Goal: Feedback & Contribution: Submit feedback/report problem

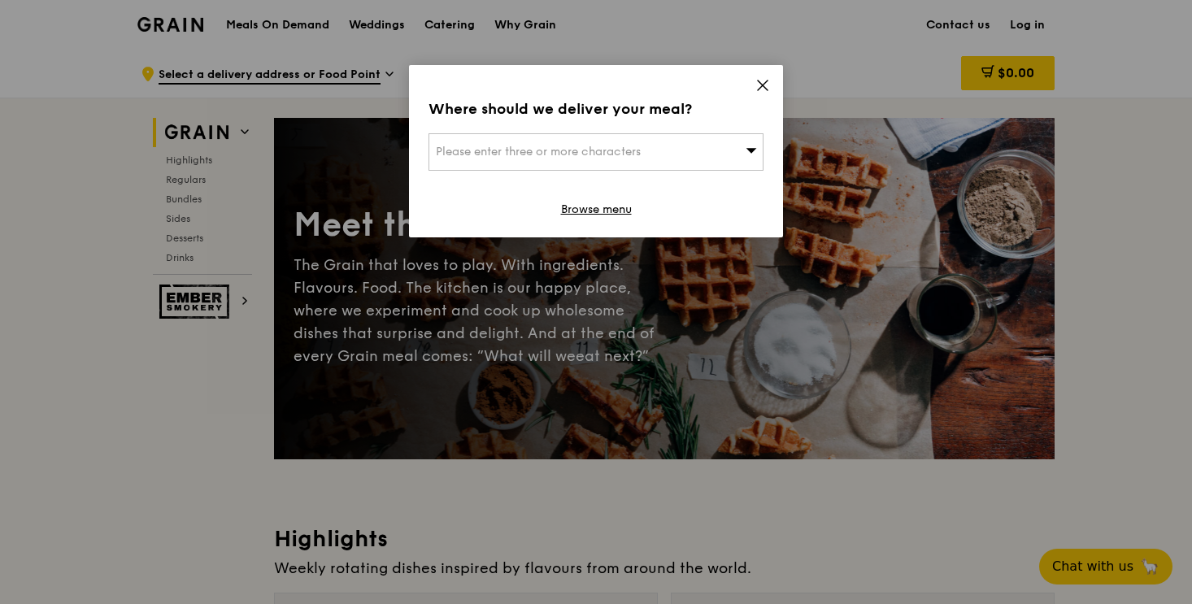
click at [759, 88] on icon at bounding box center [763, 85] width 10 height 10
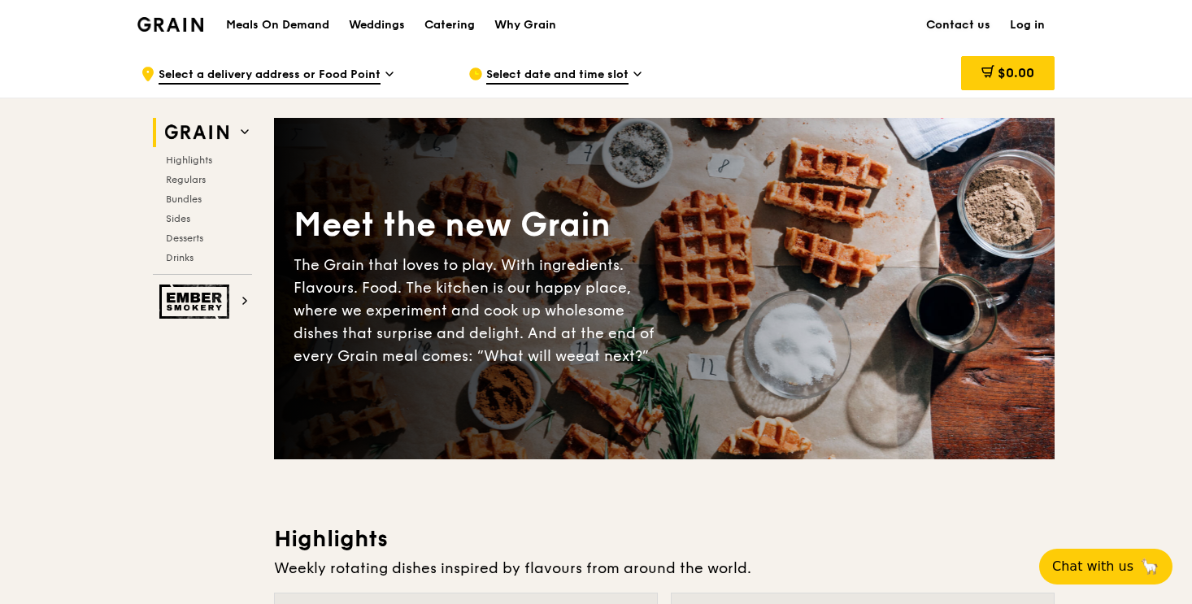
click at [965, 25] on link "Contact us" at bounding box center [958, 25] width 84 height 49
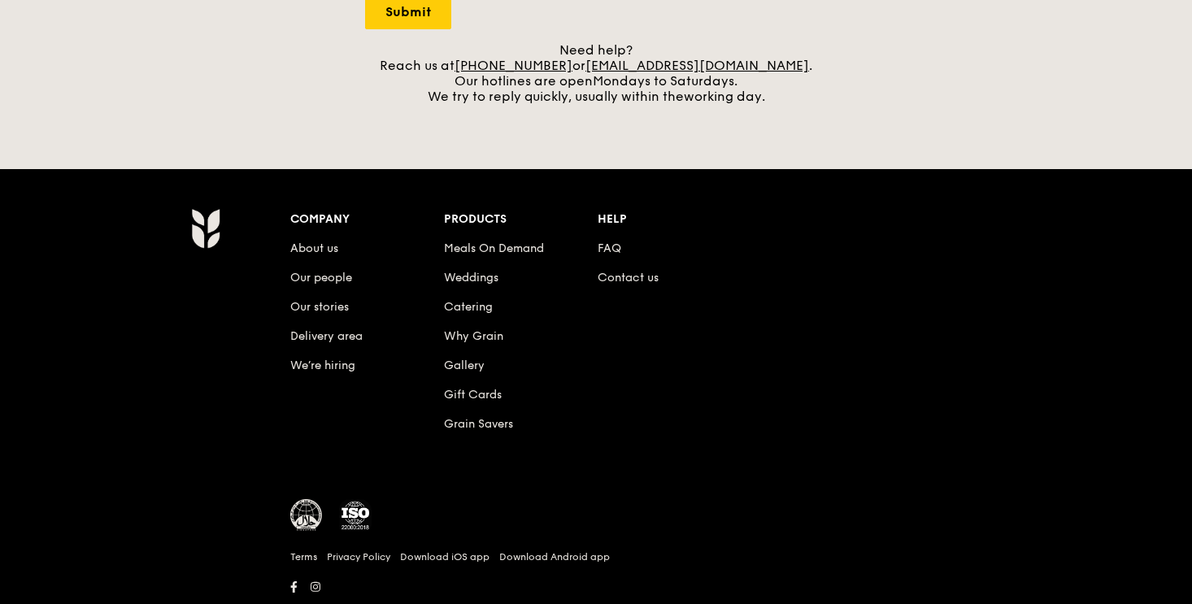
scroll to position [736, 0]
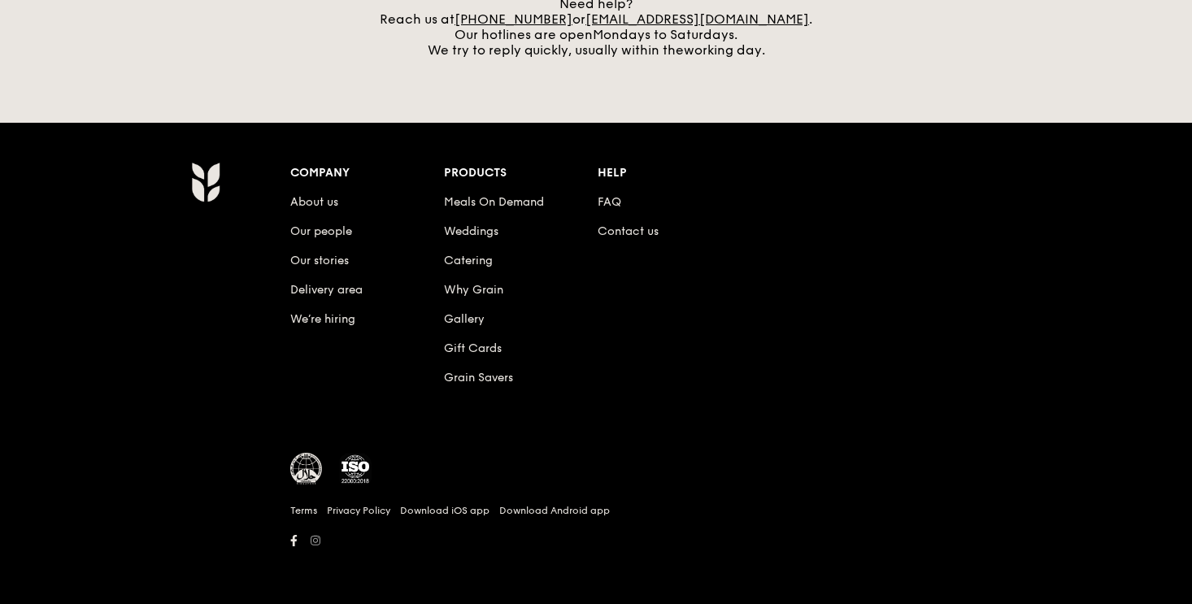
click at [317, 541] on icon at bounding box center [315, 540] width 10 height 11
click at [293, 541] on icon at bounding box center [294, 540] width 6 height 11
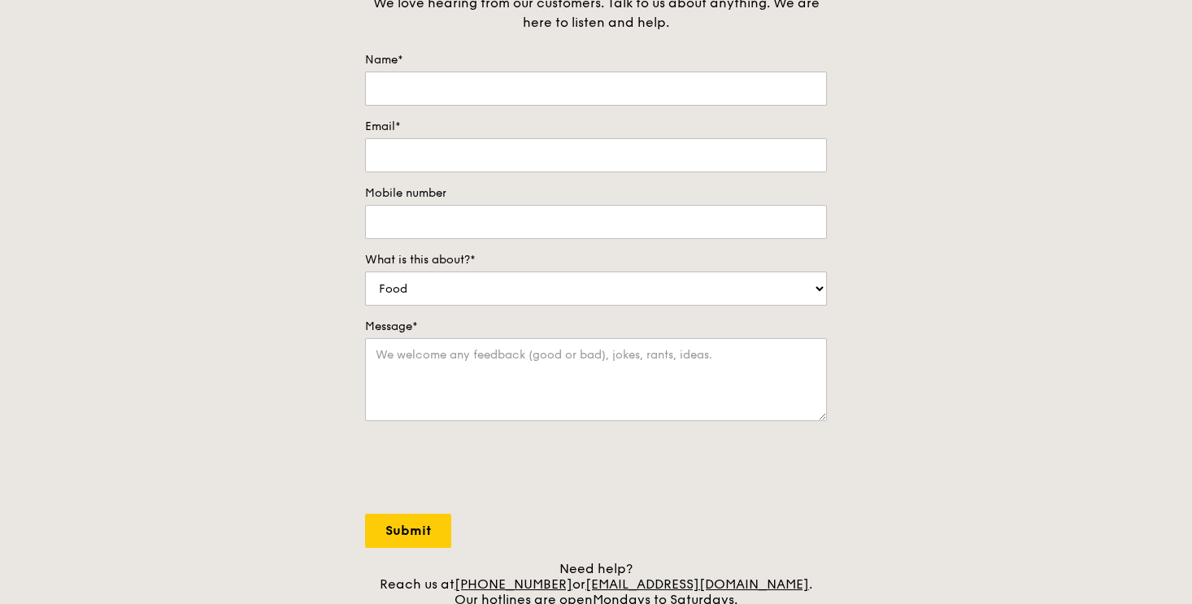
scroll to position [0, 0]
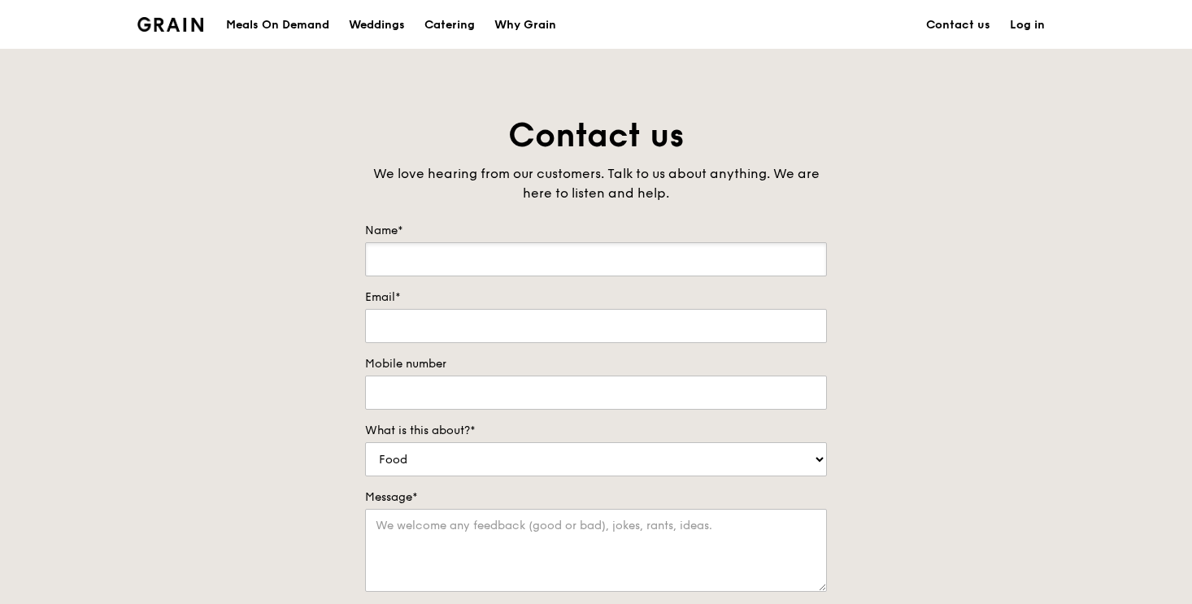
click at [428, 271] on input "Name*" at bounding box center [596, 259] width 462 height 34
click at [462, 463] on select "Food Service Billing/Payment Catering Others" at bounding box center [596, 459] width 462 height 34
select select "Others"
click at [365, 442] on select "Food Service Billing/Payment Catering Others" at bounding box center [596, 459] width 462 height 34
click at [389, 241] on div "Name*" at bounding box center [596, 250] width 462 height 54
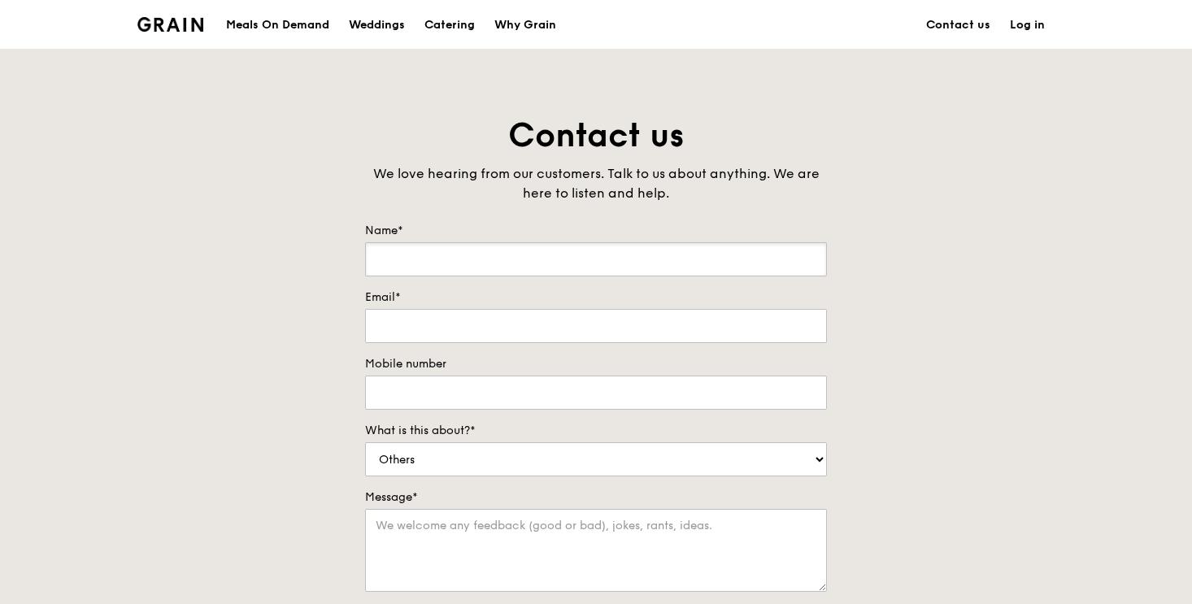
click at [397, 259] on input "Name*" at bounding box center [596, 259] width 462 height 34
type input "James Dingley"
type input "james@hybridgroupasia.com"
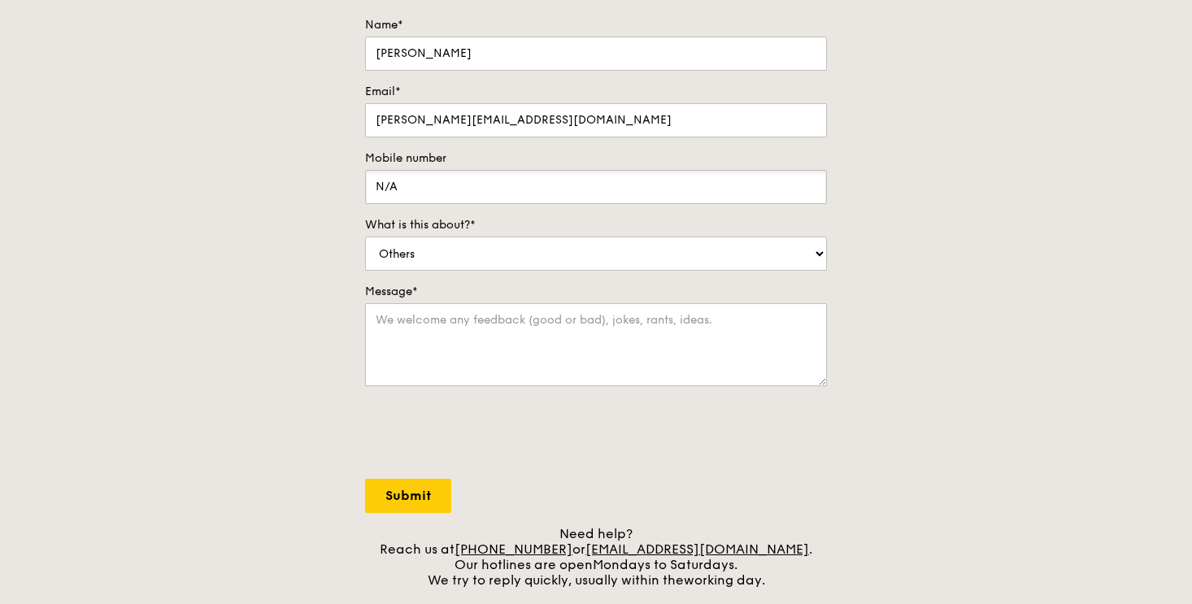
scroll to position [252, 0]
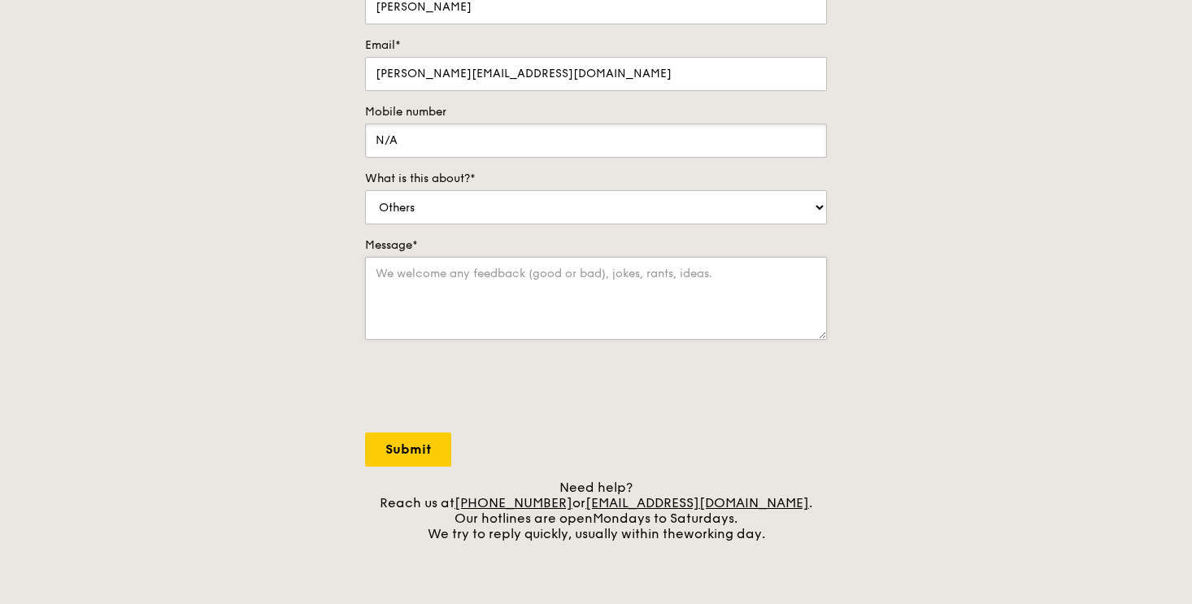
type input "N/A"
click at [504, 319] on textarea "Message*" at bounding box center [596, 298] width 462 height 83
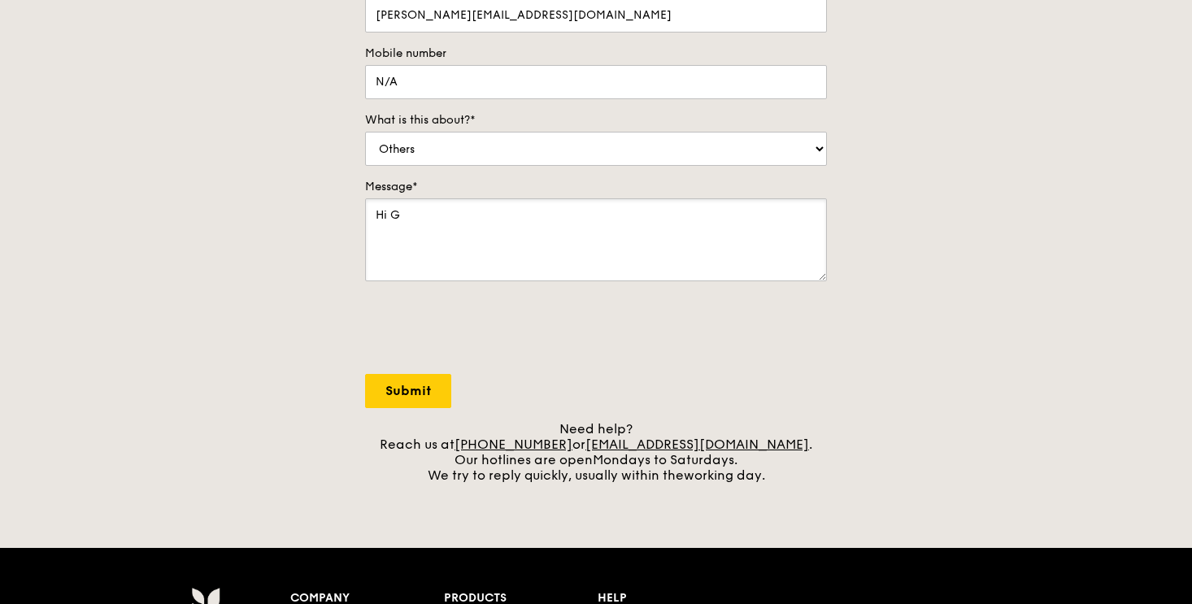
scroll to position [317, 0]
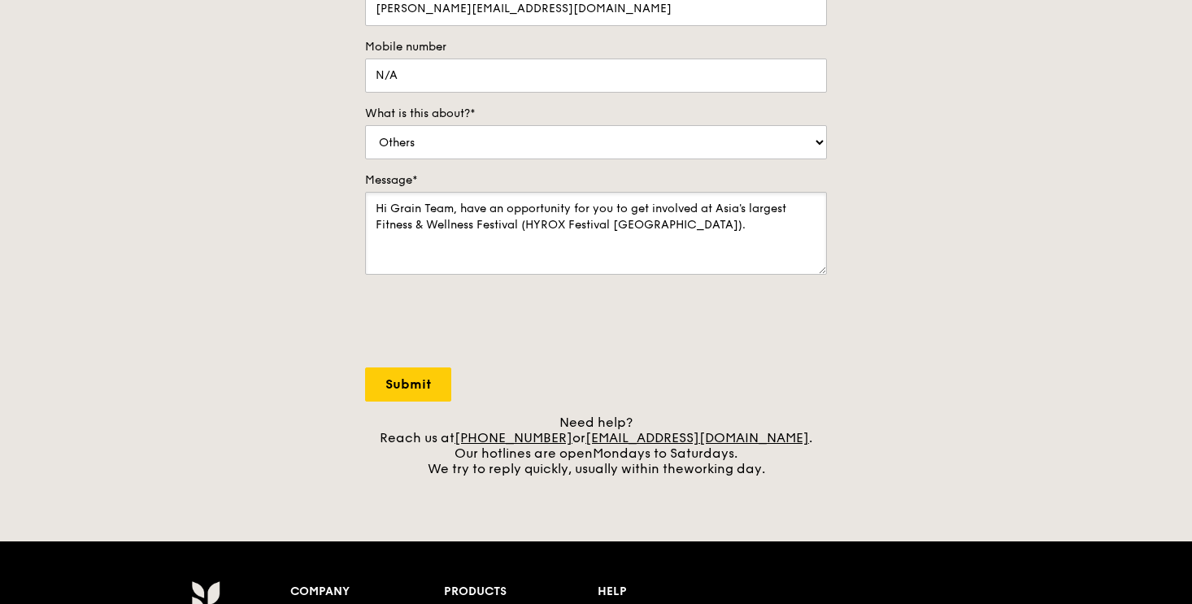
drag, startPoint x: 717, startPoint y: 210, endPoint x: 748, endPoint y: 233, distance: 38.9
click at [748, 234] on textarea "Hi Grain Team, have an opportunity for you to get involved at Asia's largest Fi…" at bounding box center [596, 233] width 462 height 83
click at [764, 239] on textarea "Hi Grain Team, have an opportunity for you to get involved at HYROX Festival Si…" at bounding box center [596, 233] width 462 height 83
click at [554, 225] on textarea "Hi Grain Team, have an opportunity for you to get involved at HYROX Festival Si…" at bounding box center [596, 233] width 462 height 83
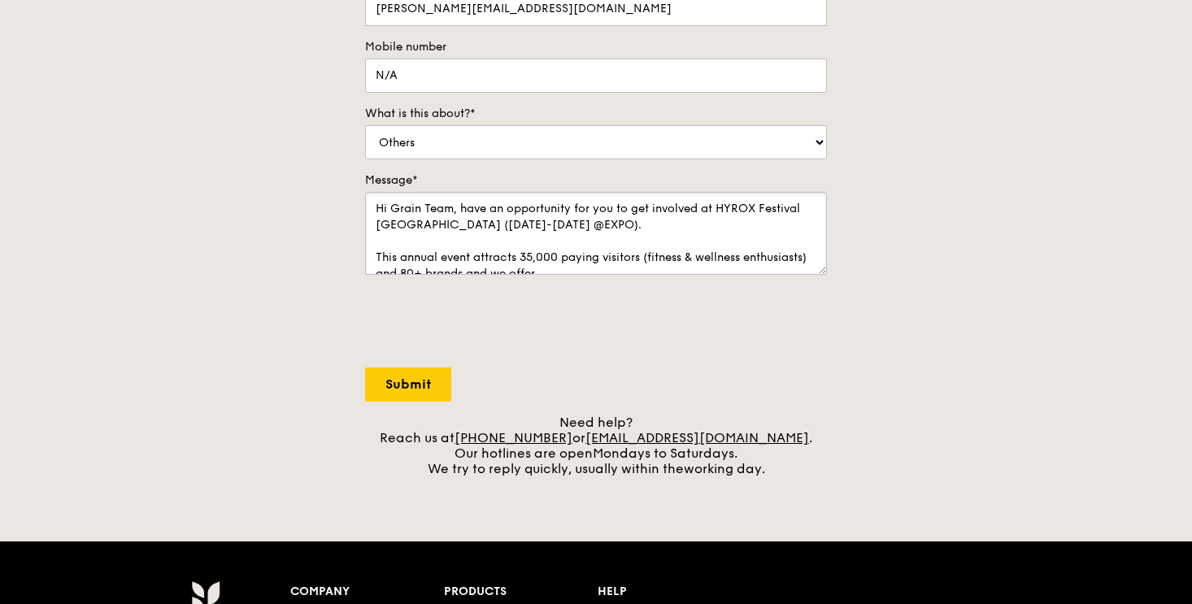
scroll to position [16, 0]
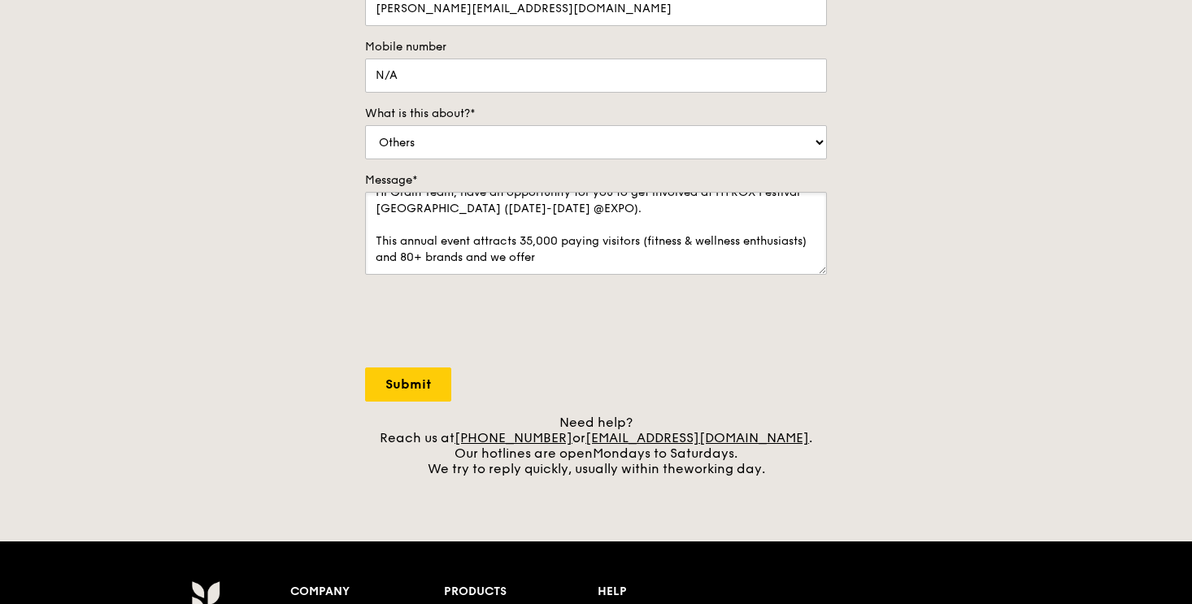
click at [645, 254] on textarea "Hi Grain Team, have an opportunity for you to get involved at HYROX Festival Si…" at bounding box center [596, 233] width 462 height 83
drag, startPoint x: 538, startPoint y: 258, endPoint x: 660, endPoint y: 258, distance: 121.9
click at [660, 258] on textarea "Hi Grain Team, have an opportunity for you to get involved at HYROX Festival Si…" at bounding box center [596, 233] width 462 height 83
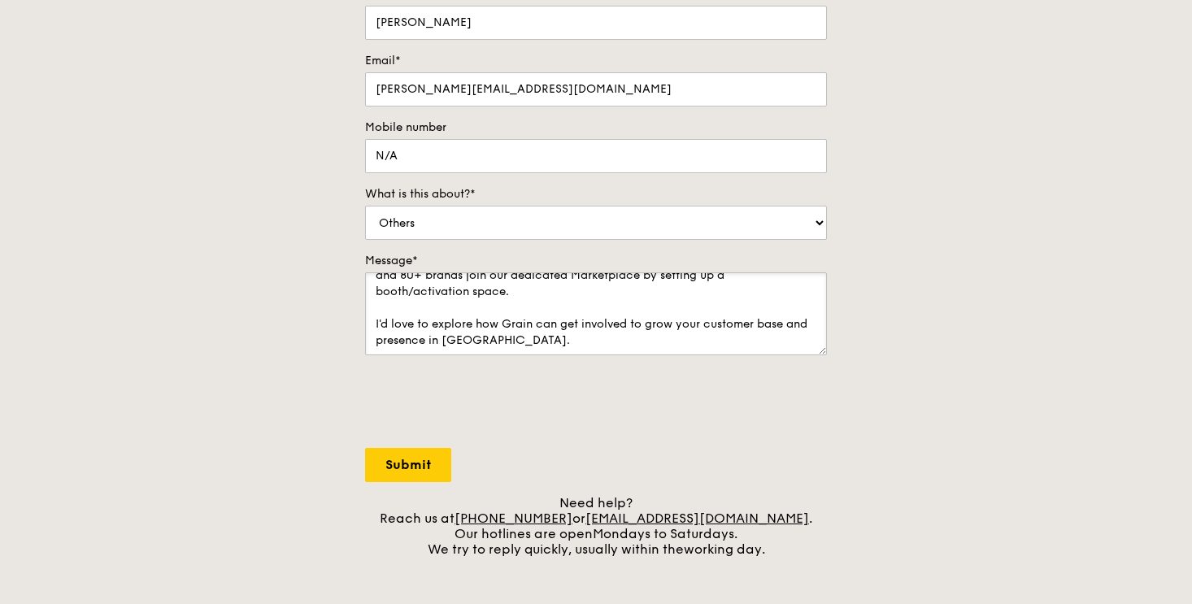
scroll to position [0, 0]
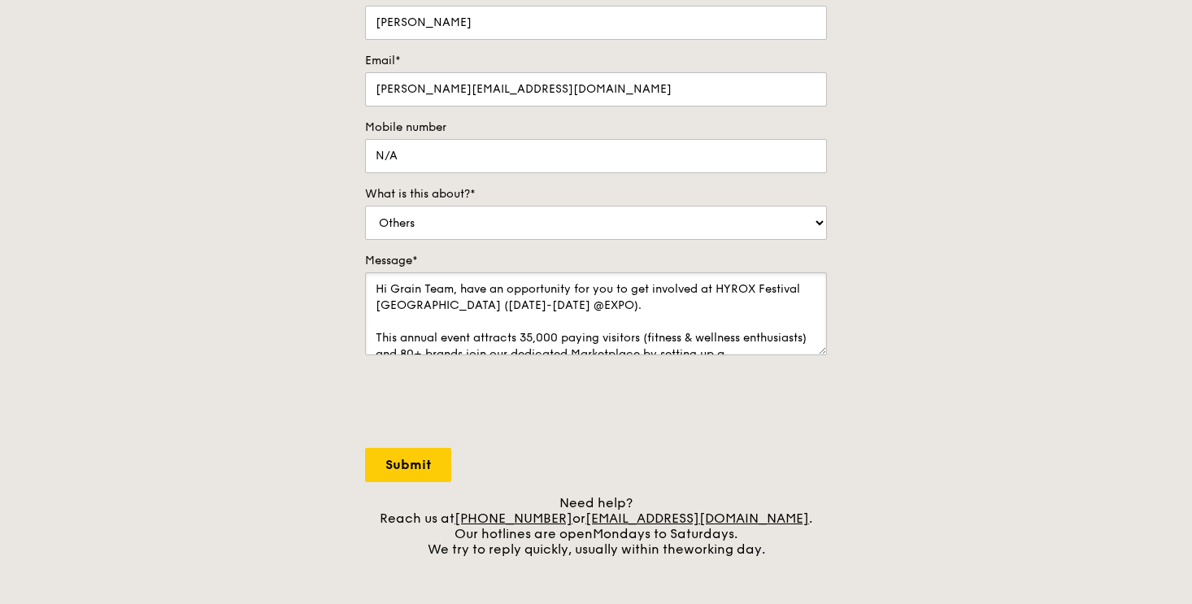
drag, startPoint x: 534, startPoint y: 340, endPoint x: 337, endPoint y: 228, distance: 227.1
click at [333, 234] on div "Contact us We love hearing from our customers. Talk to us about anything. We ar…" at bounding box center [596, 217] width 1192 height 680
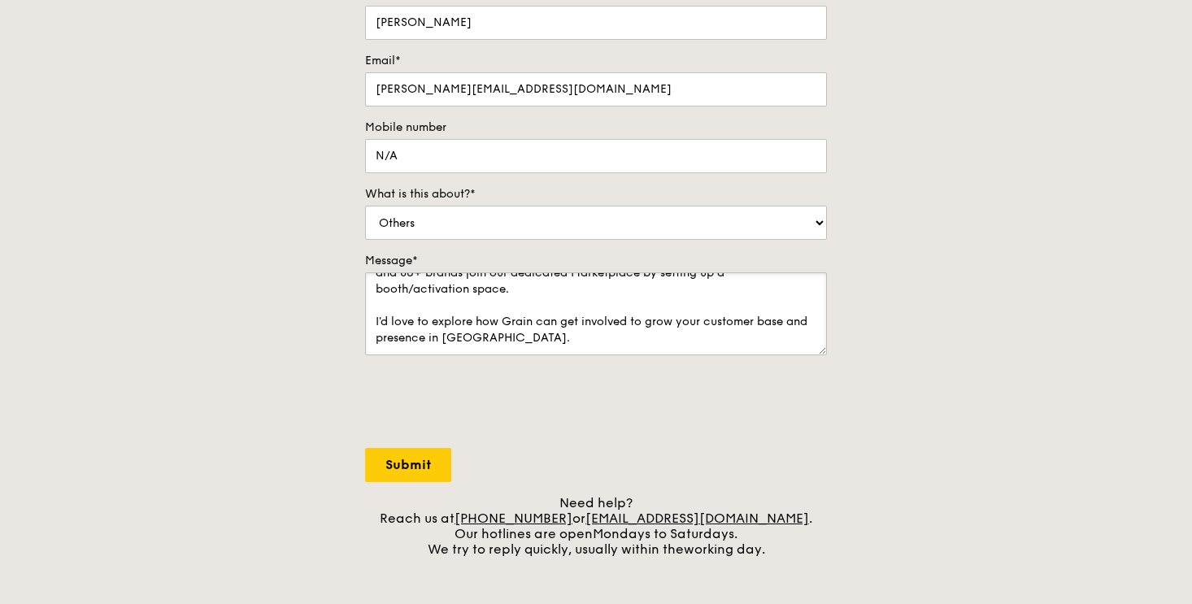
click at [494, 306] on textarea "Hi Grain Team, have an opportunity for you to get involved at HYROX Festival Si…" at bounding box center [596, 313] width 462 height 83
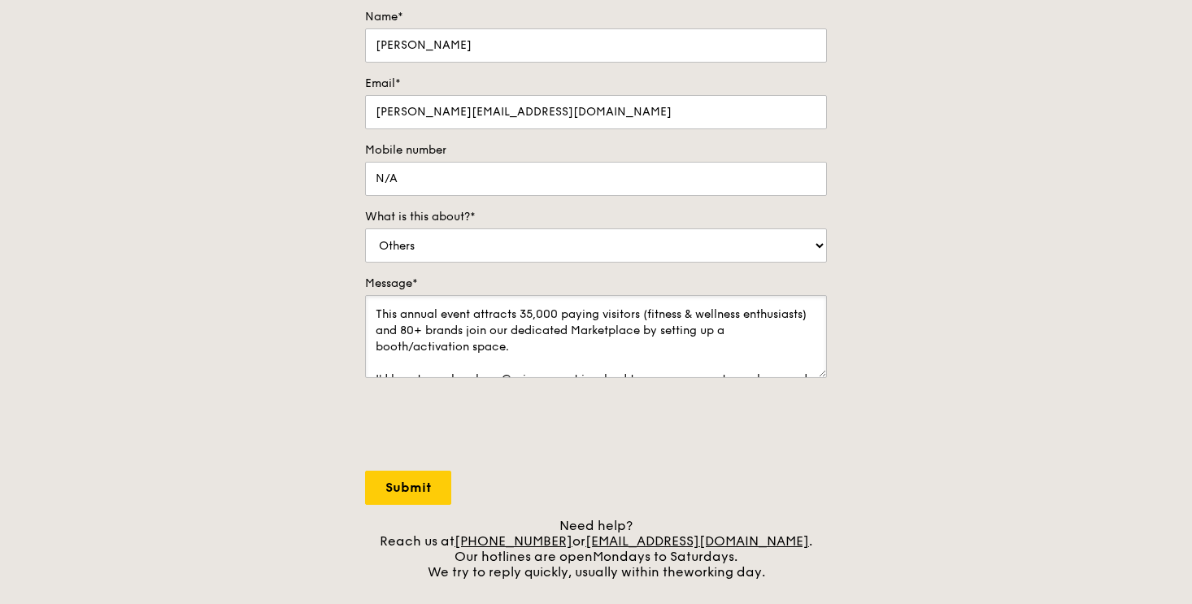
scroll to position [50, 0]
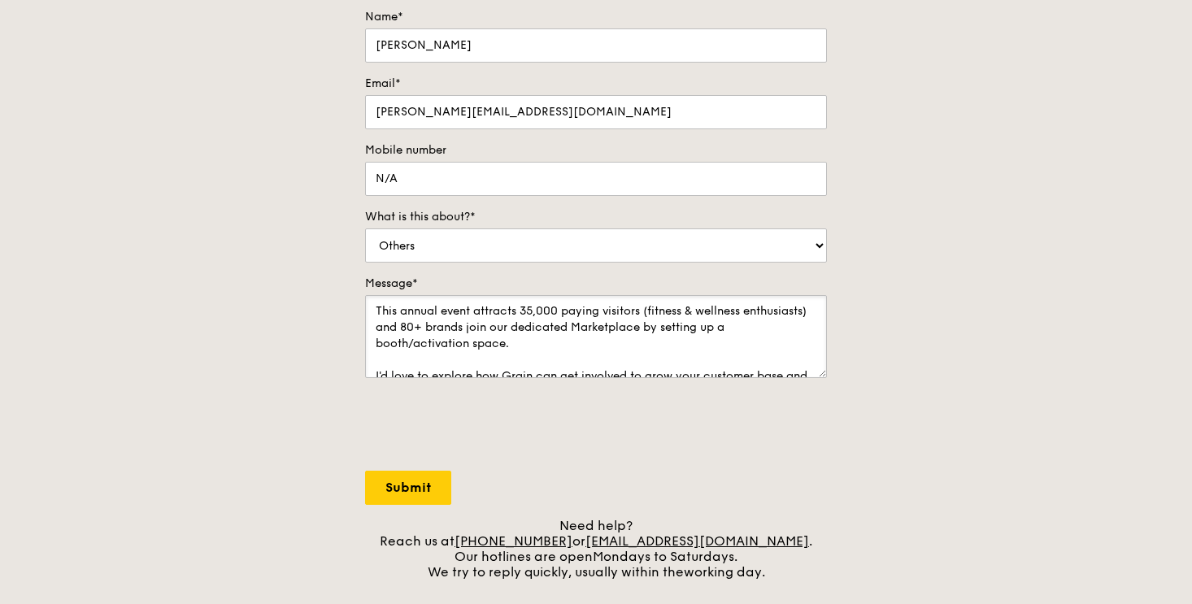
click at [566, 326] on textarea "Hi Grain Team, have an opportunity for you to get involved at HYROX Festival Si…" at bounding box center [596, 336] width 462 height 83
drag, startPoint x: 472, startPoint y: 344, endPoint x: 642, endPoint y: 365, distance: 171.2
click at [642, 364] on textarea "Hi Grain Team, have an opportunity for you to get involved at HYROX Festival Si…" at bounding box center [596, 336] width 462 height 83
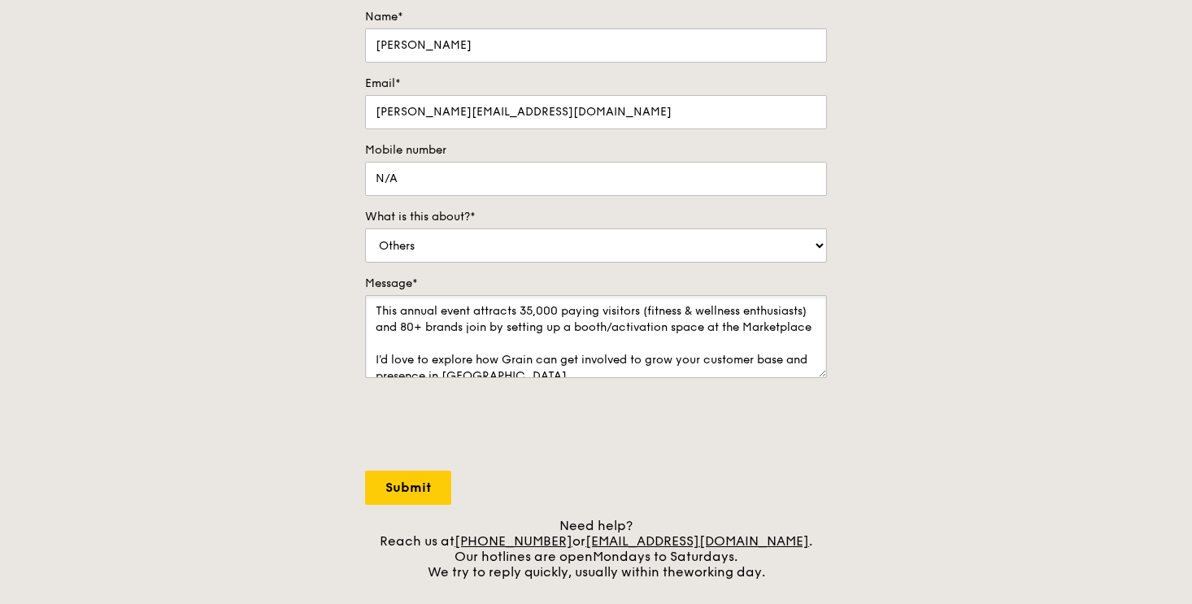
scroll to position [81, 0]
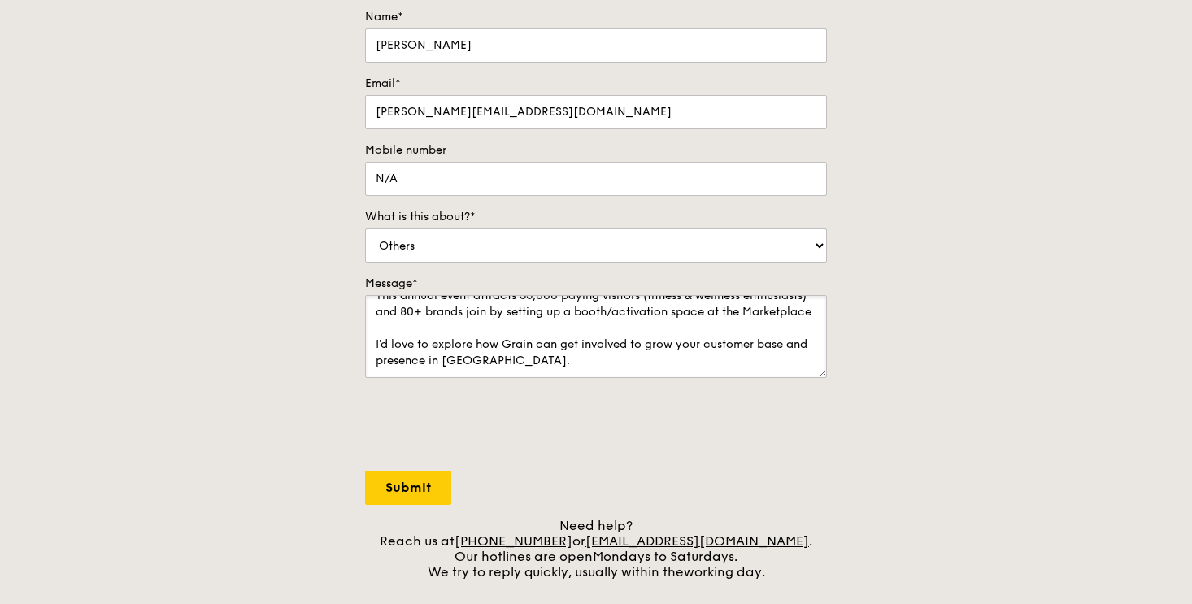
click at [455, 348] on textarea "Hi Grain Team, have an opportunity for you to get involved at HYROX Festival Si…" at bounding box center [596, 336] width 462 height 83
click at [586, 359] on textarea "Hi Grain Team, have an opportunity for you to get involved at HYROX Festival Si…" at bounding box center [596, 336] width 462 height 83
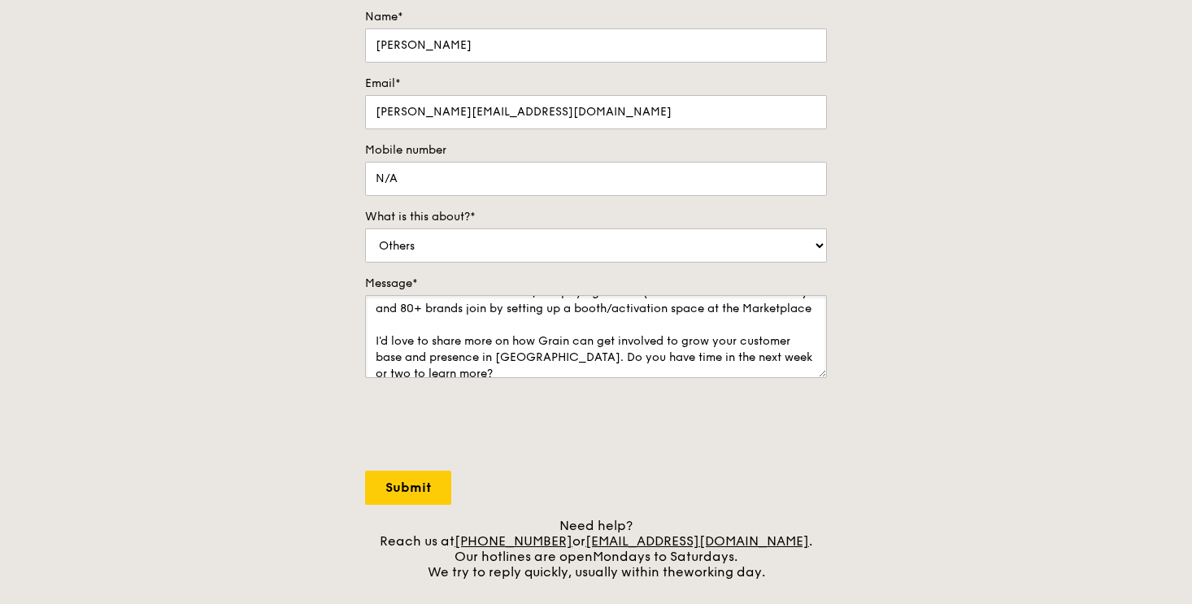
scroll to position [98, 0]
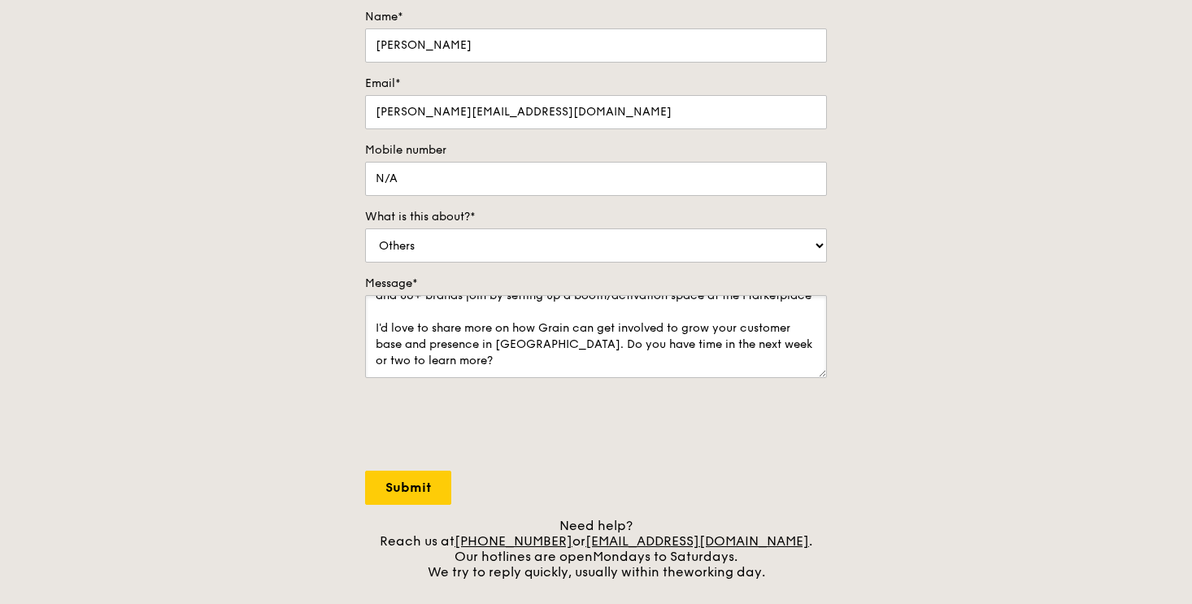
type textarea "Hi Grain Team, have an opportunity for you to get involved at HYROX Festival Si…"
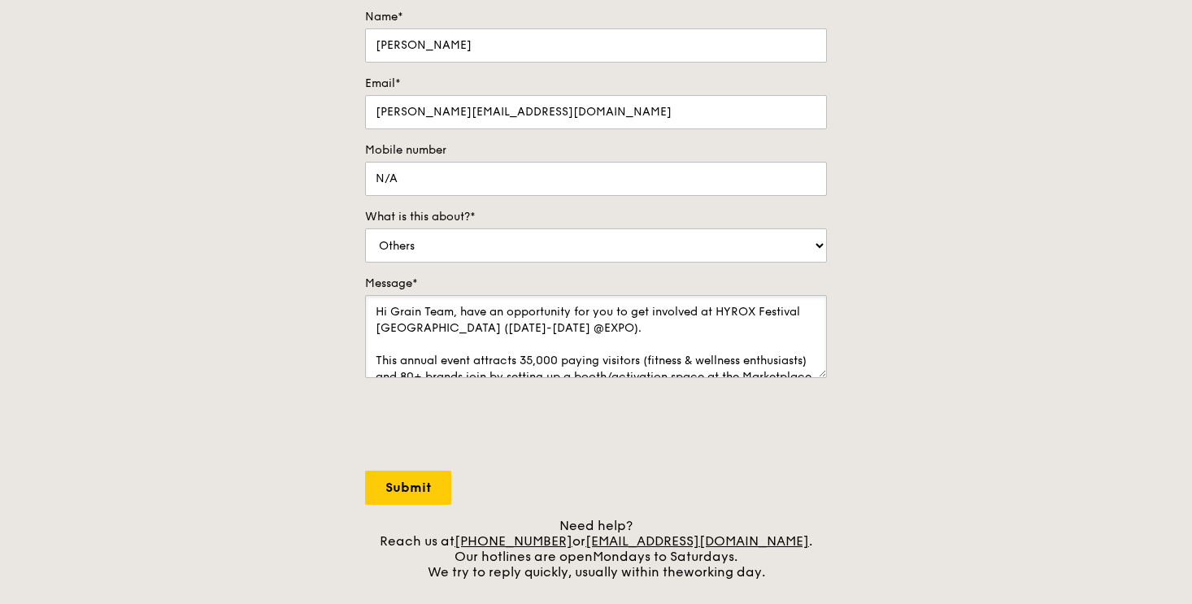
drag, startPoint x: 445, startPoint y: 358, endPoint x: 328, endPoint y: 225, distance: 177.3
click at [328, 225] on div "Contact us We love hearing from our customers. Talk to us about anything. We ar…" at bounding box center [596, 240] width 1192 height 680
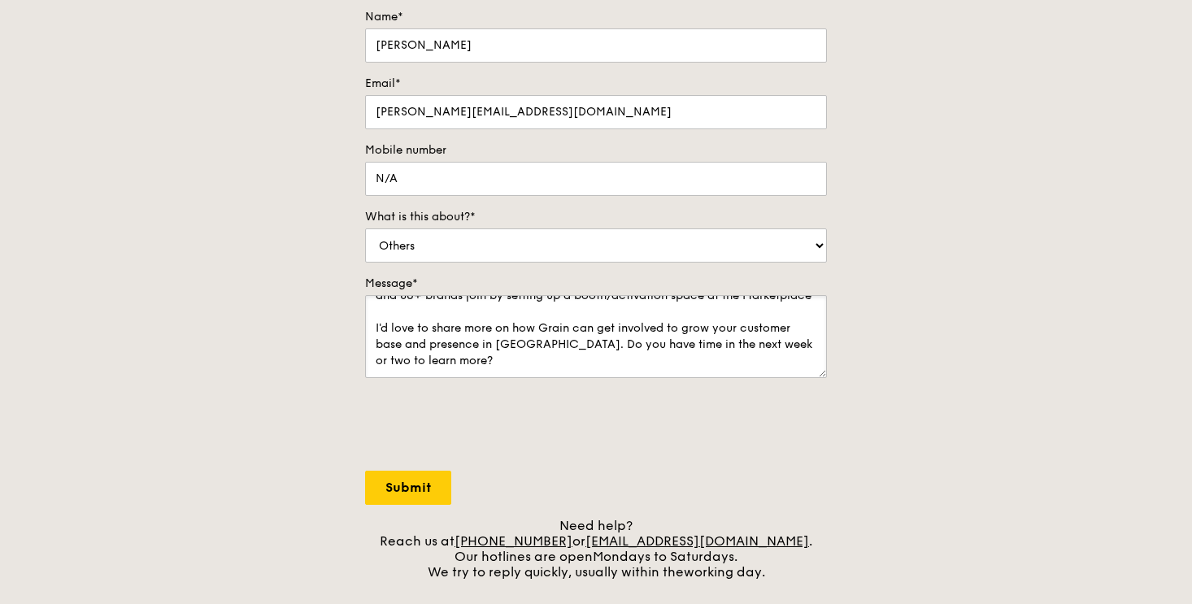
click at [454, 356] on textarea "Hi Grain Team, have an opportunity for you to get involved at HYROX Festival Si…" at bounding box center [596, 336] width 462 height 83
click at [416, 492] on input "Submit" at bounding box center [408, 488] width 86 height 34
select select "Food"
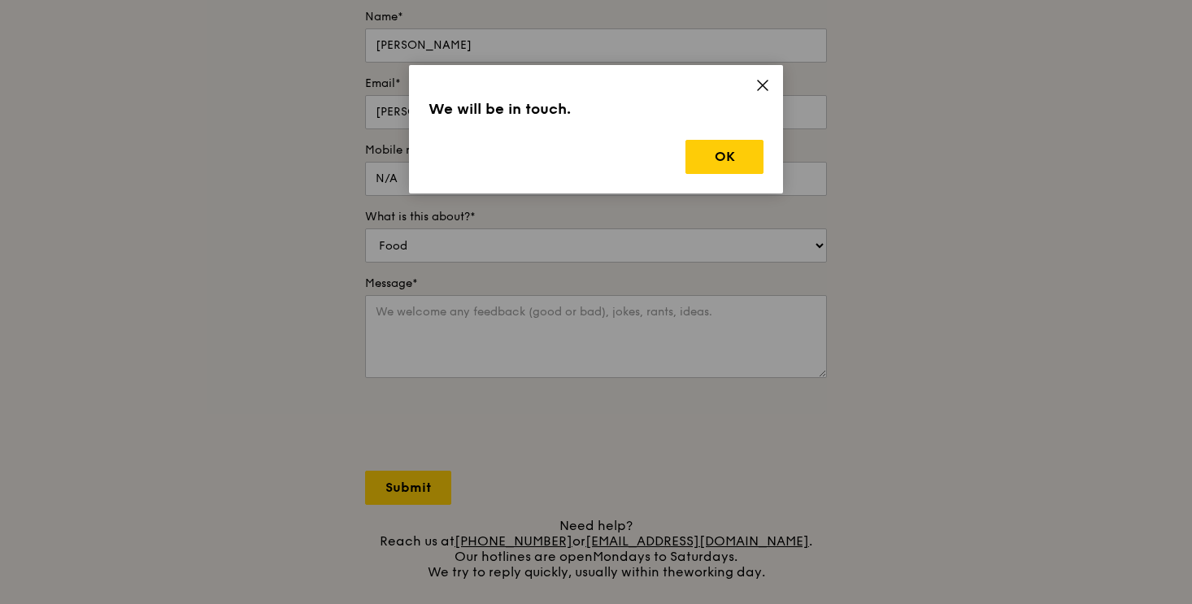
scroll to position [0, 0]
click at [714, 154] on button "OK" at bounding box center [724, 157] width 78 height 34
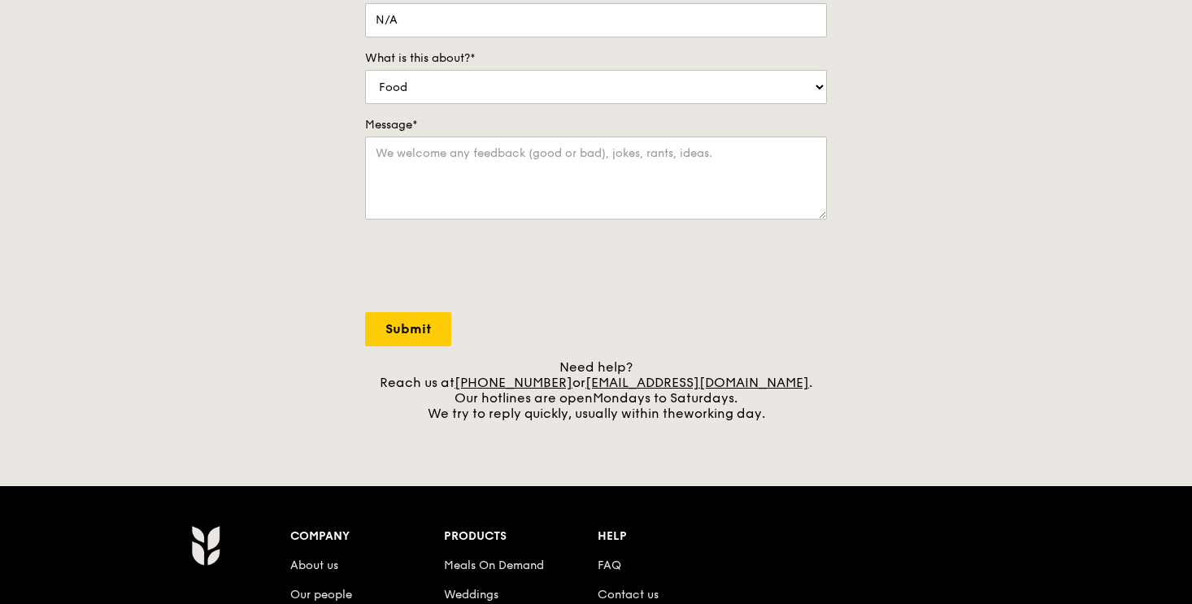
scroll to position [373, 0]
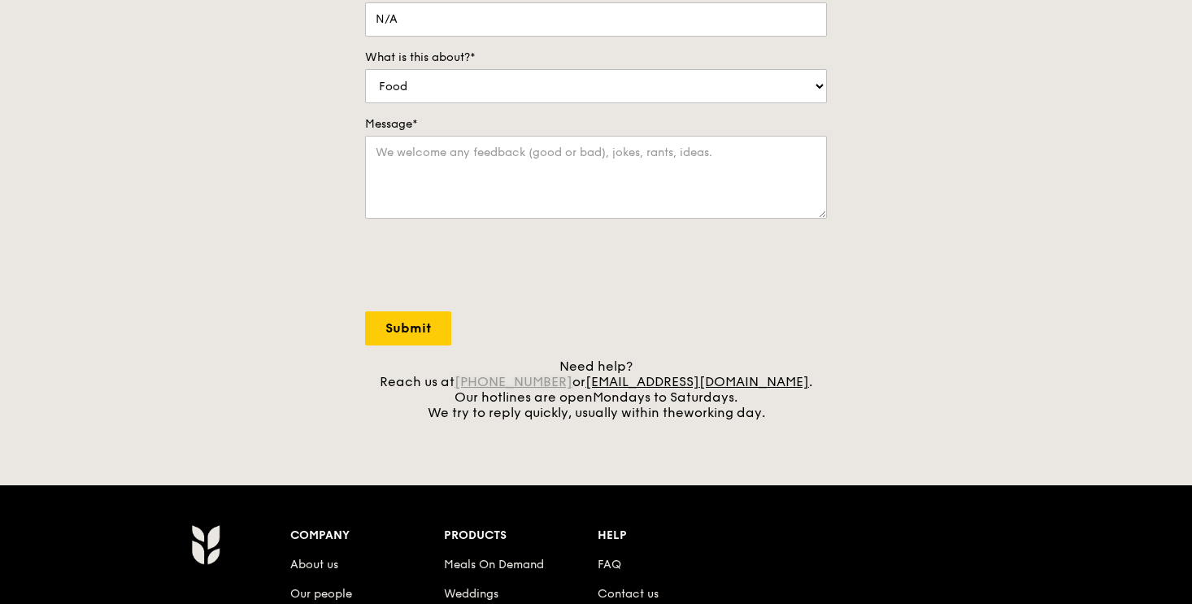
click at [565, 380] on link "[PHONE_NUMBER]" at bounding box center [513, 381] width 118 height 15
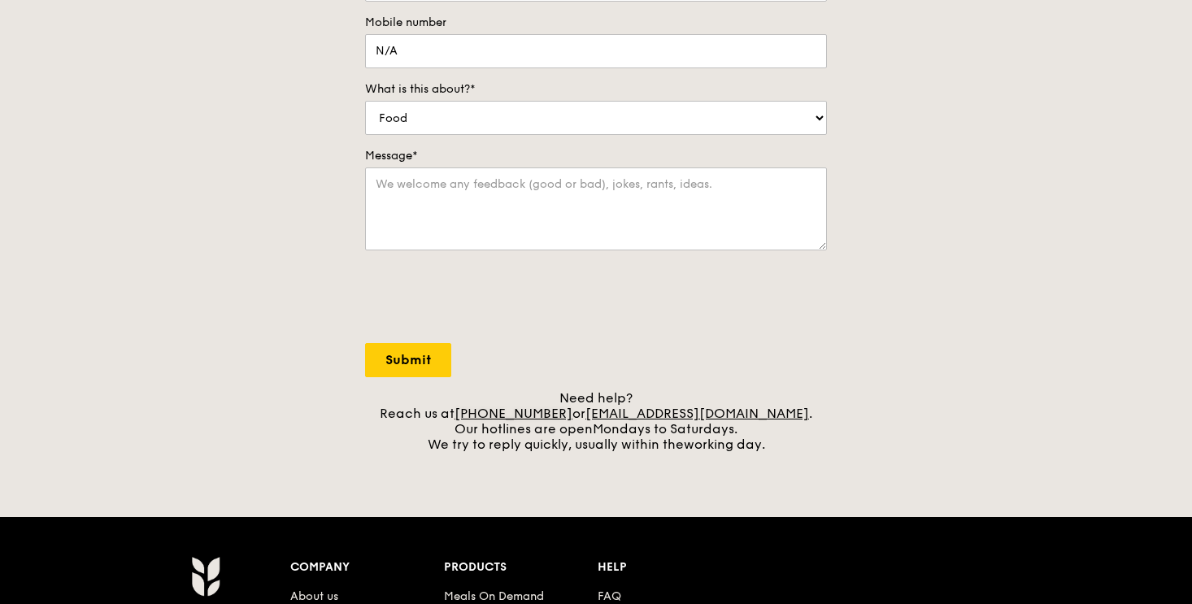
scroll to position [0, 0]
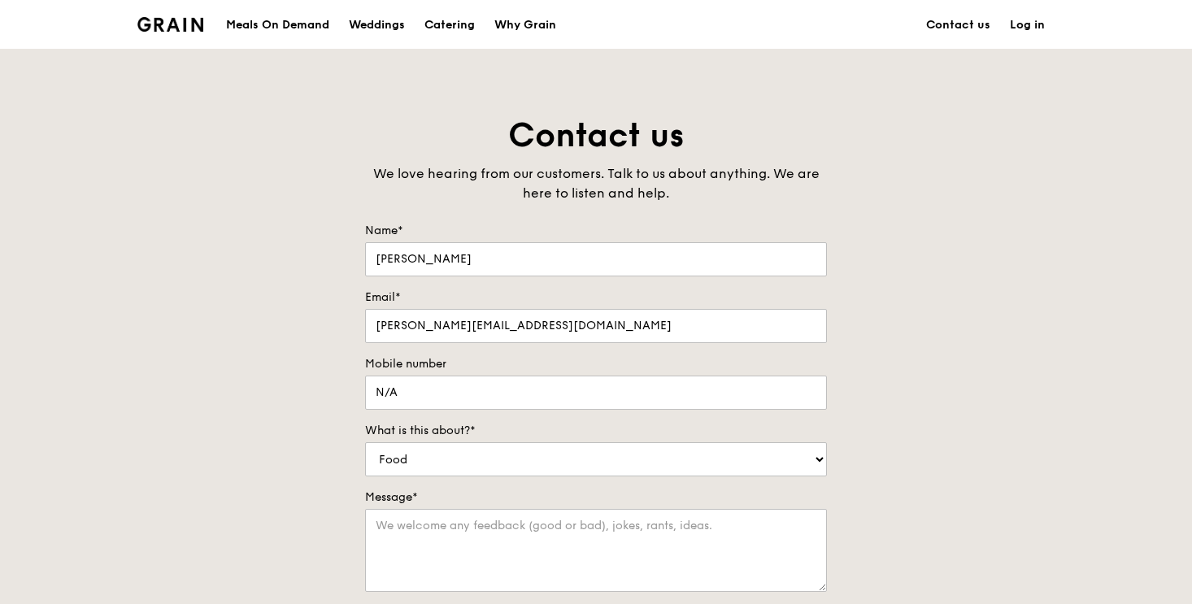
click at [177, 24] on img at bounding box center [170, 24] width 66 height 15
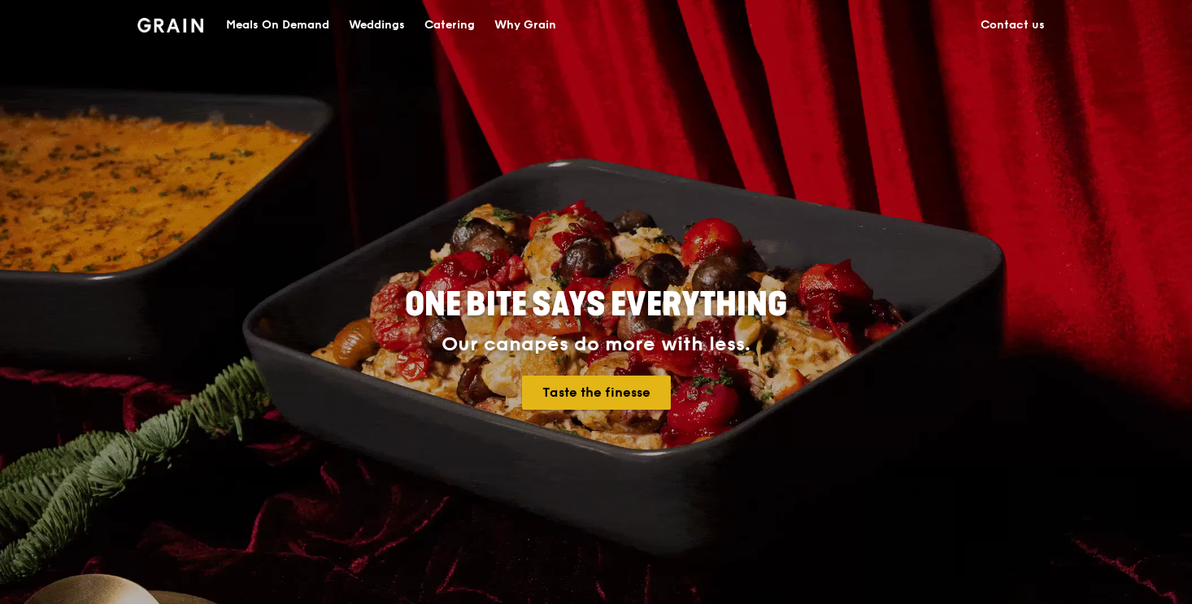
click at [586, 385] on link "Taste the finesse" at bounding box center [596, 393] width 149 height 34
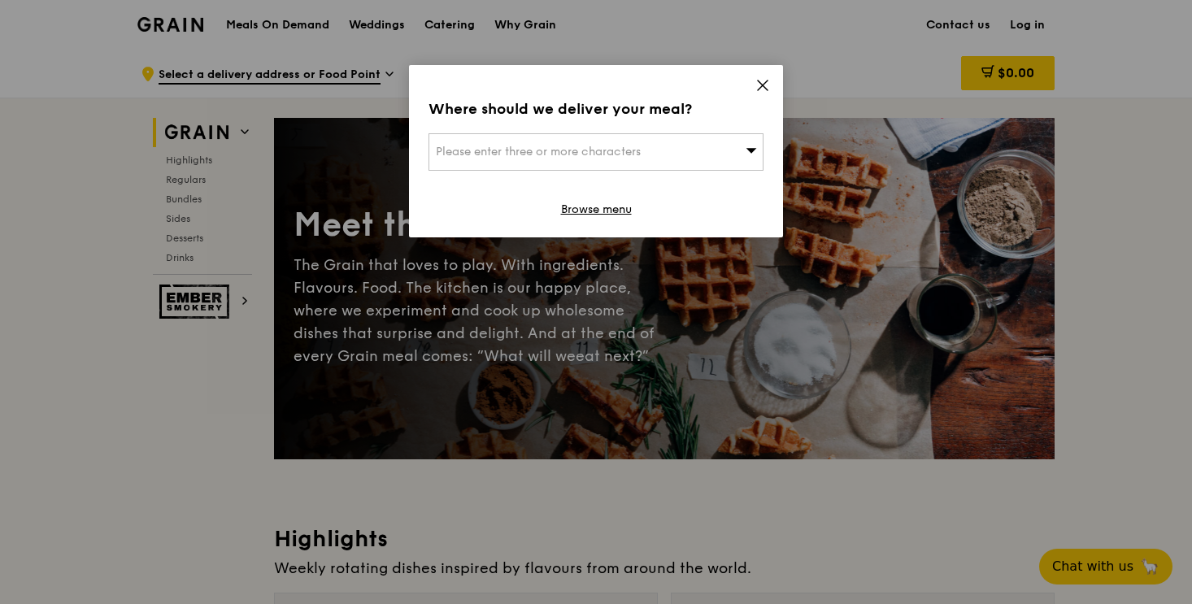
click at [756, 91] on icon at bounding box center [762, 85] width 15 height 15
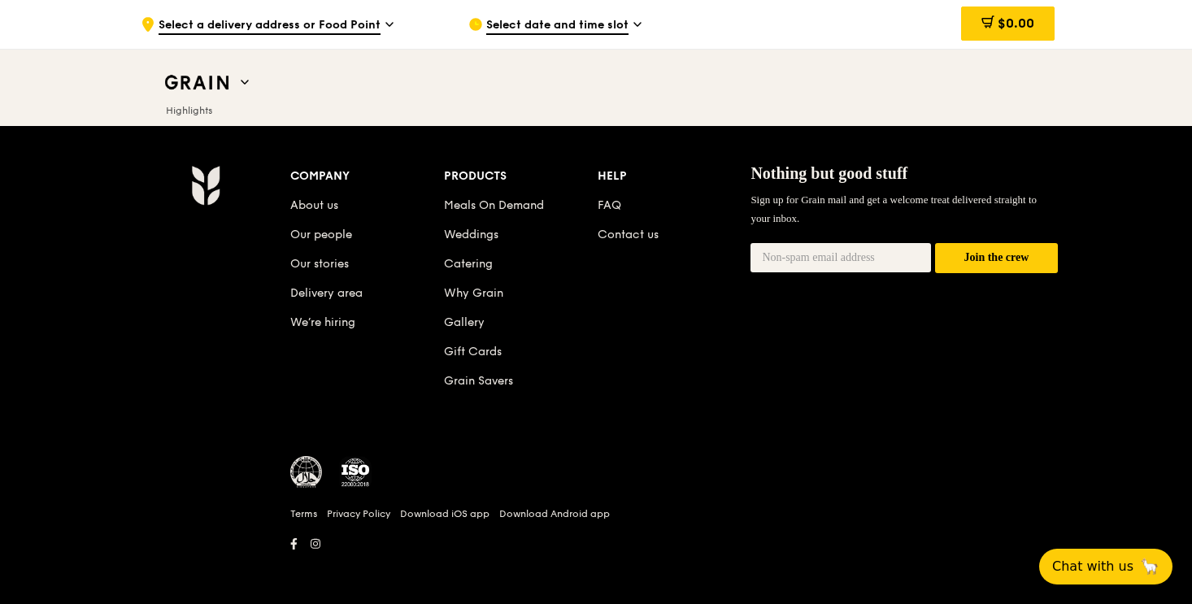
scroll to position [6854, 0]
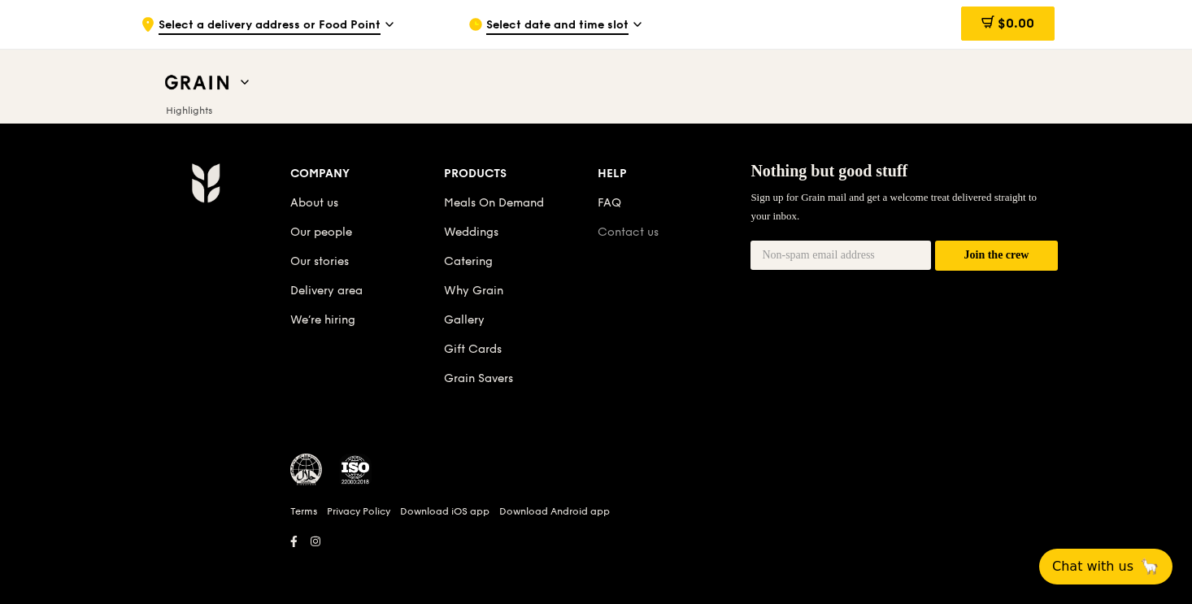
click at [623, 232] on link "Contact us" at bounding box center [627, 232] width 61 height 14
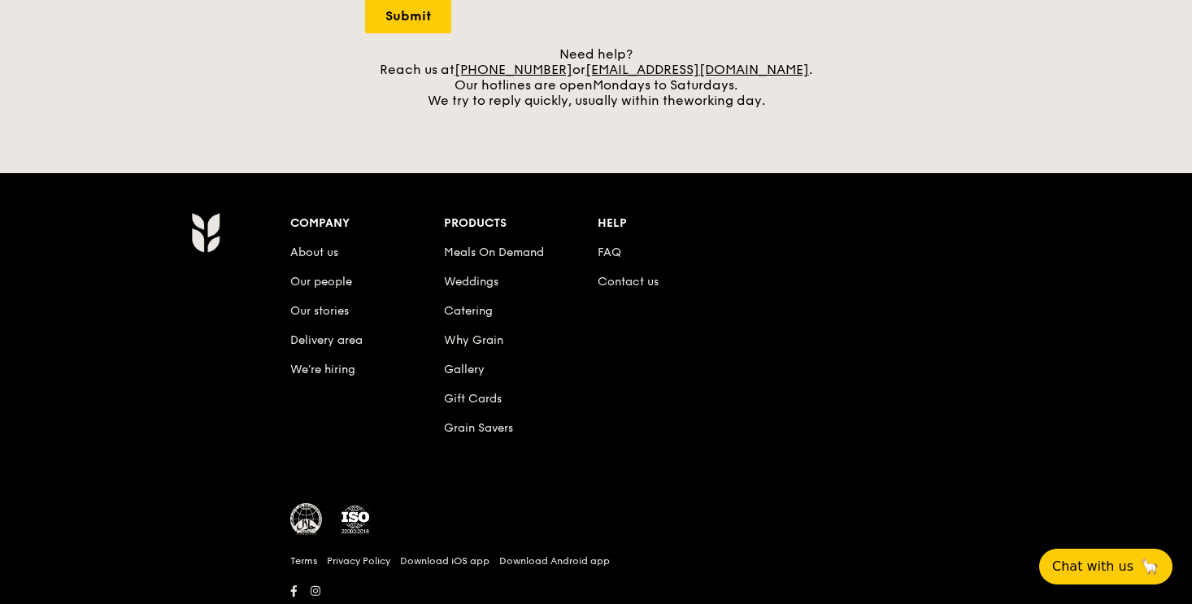
scroll to position [575, 0]
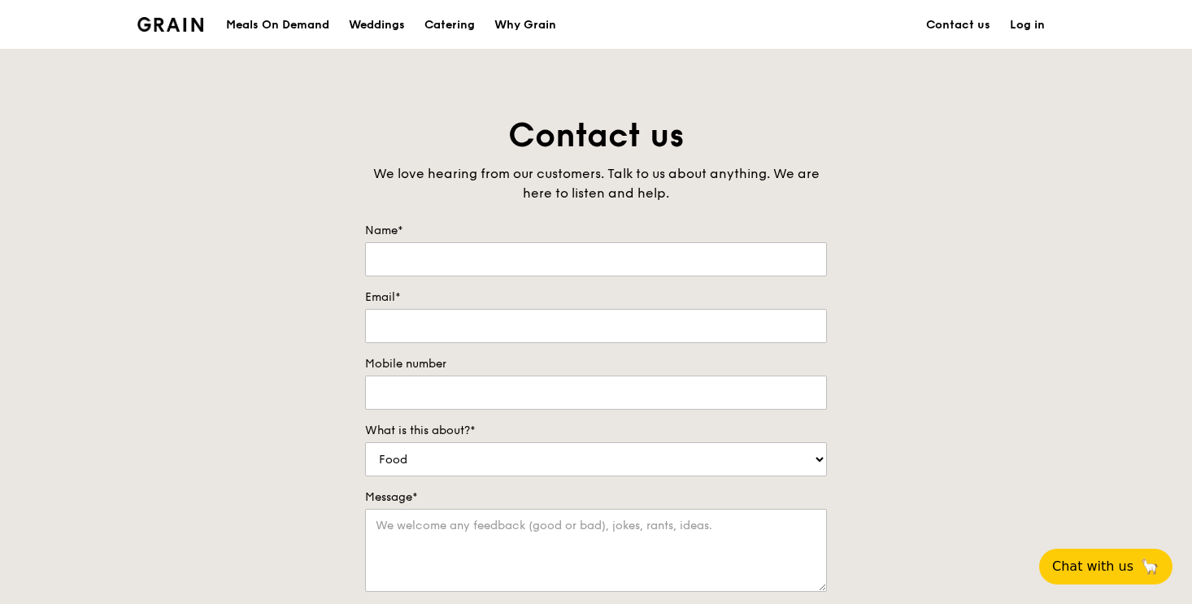
click at [182, 26] on img at bounding box center [170, 24] width 66 height 15
